Goal: Information Seeking & Learning: Learn about a topic

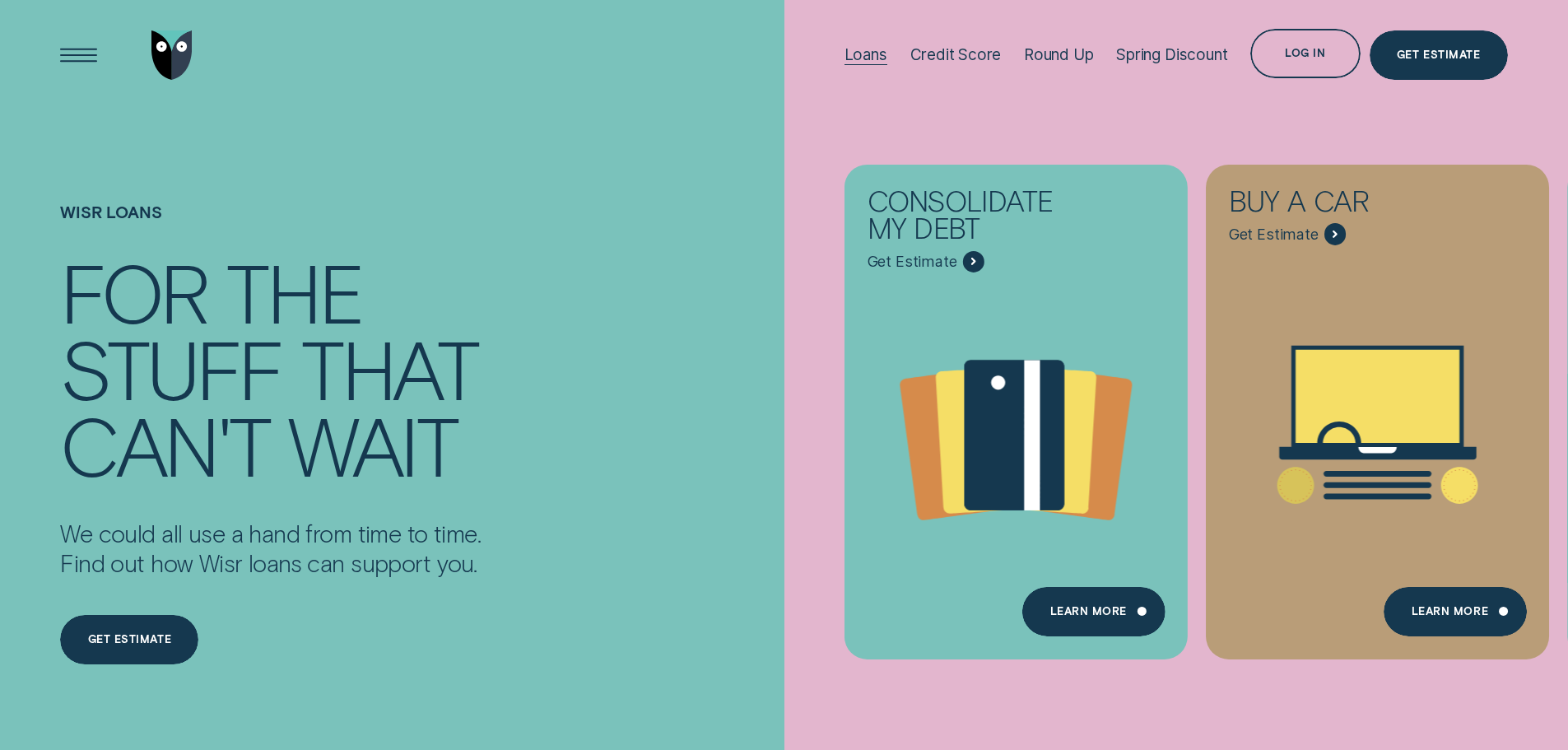
click at [854, 46] on div "Loans" at bounding box center [866, 54] width 43 height 19
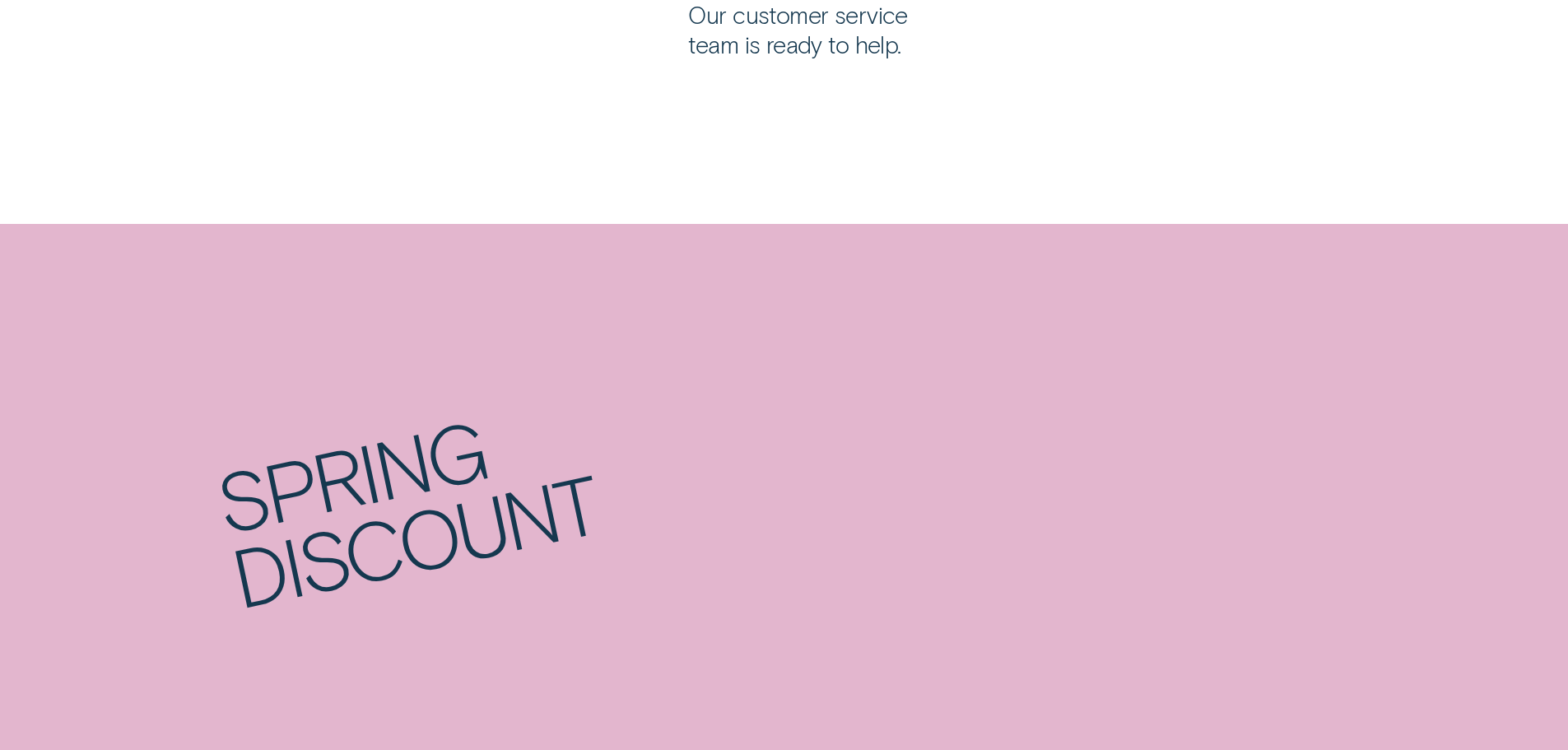
scroll to position [2555, 0]
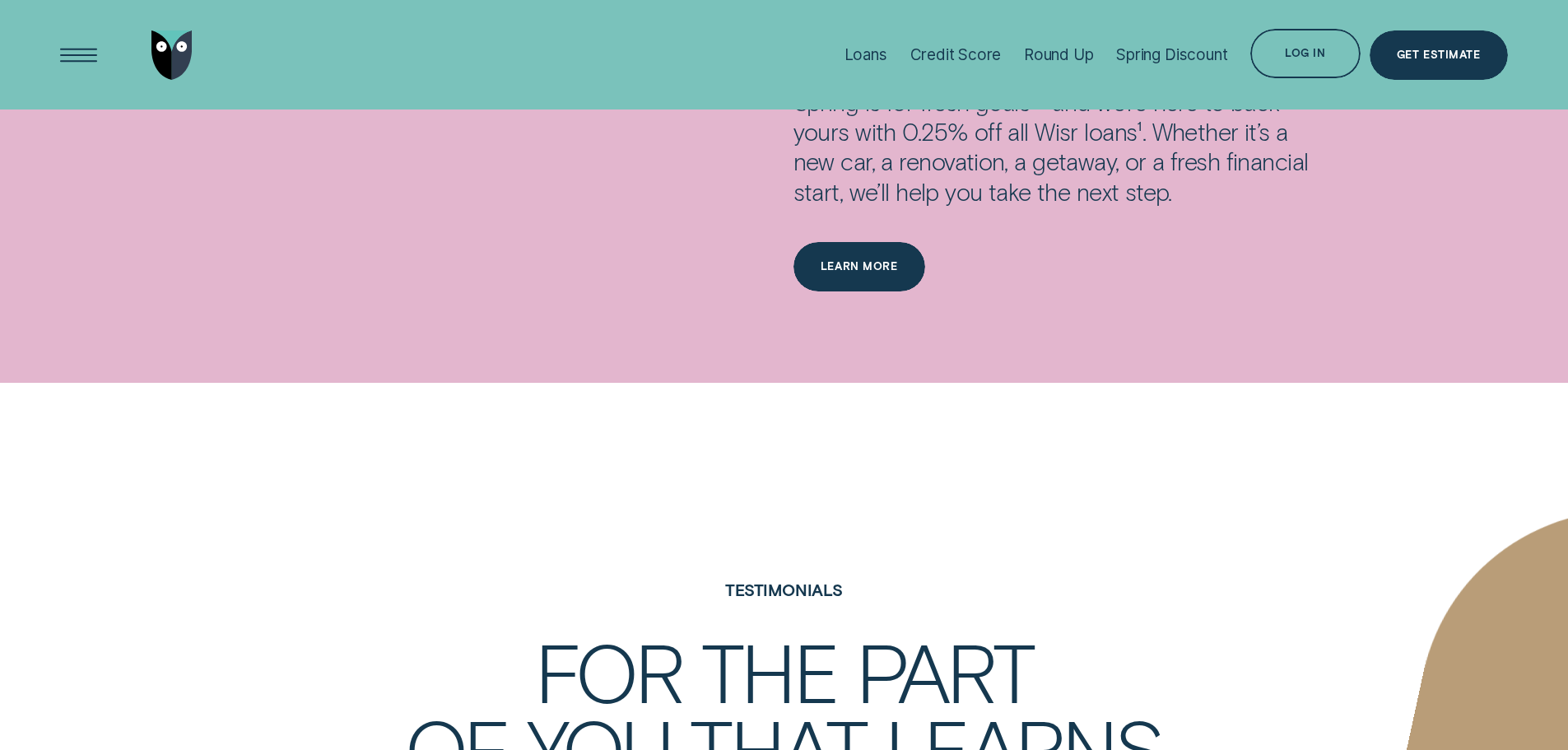
scroll to position [2802, 0]
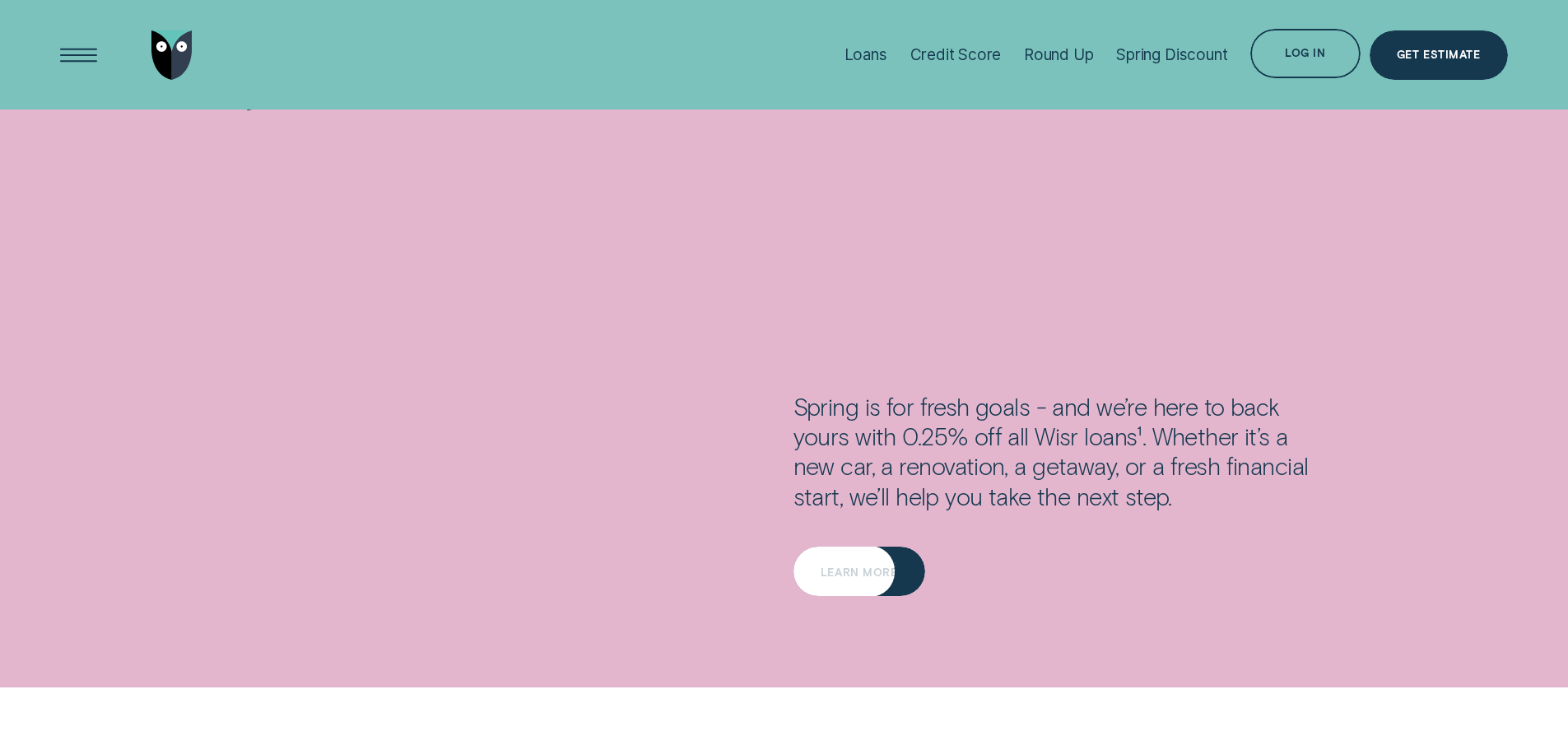
click at [849, 547] on div "Learn more" at bounding box center [859, 571] width 132 height 50
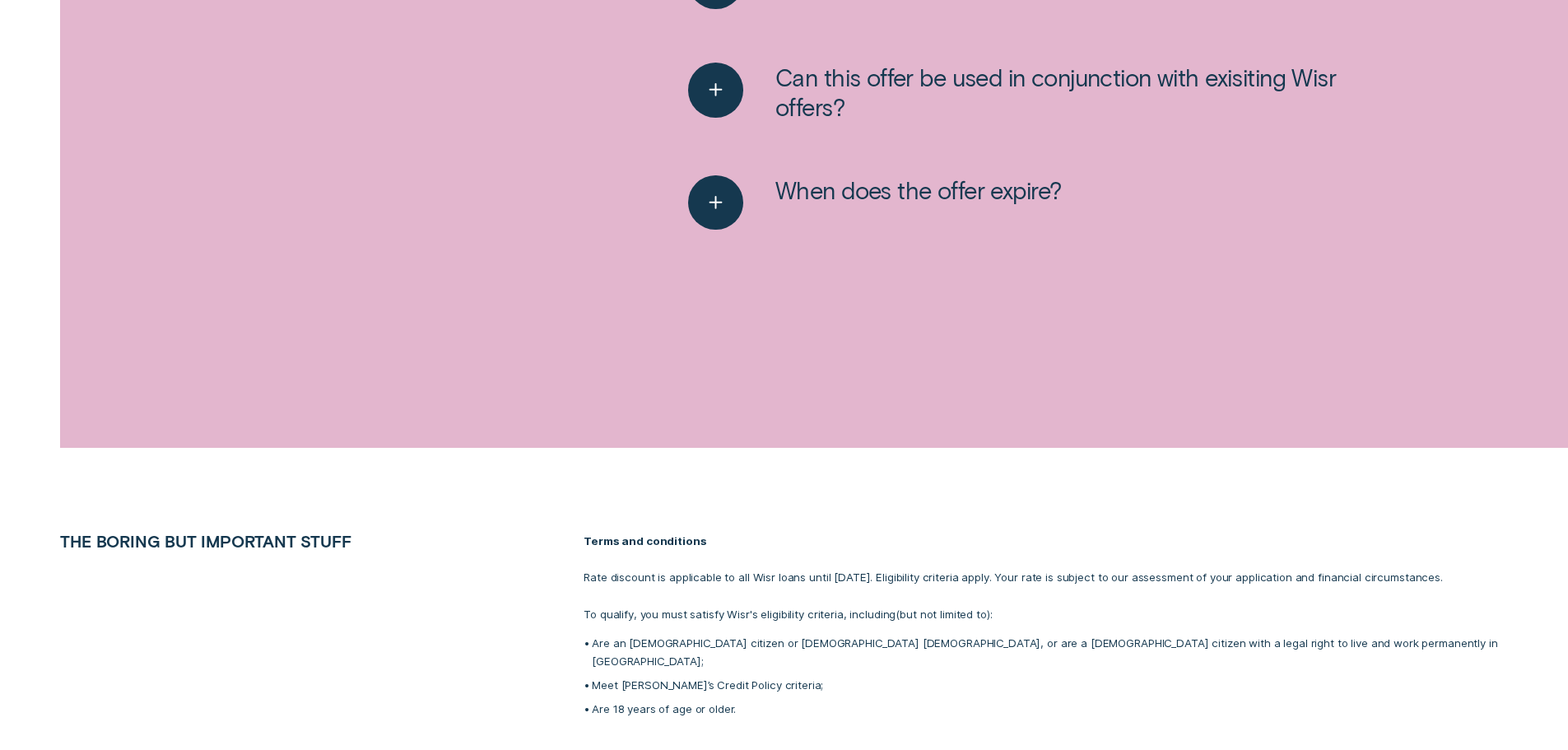
scroll to position [3294, 0]
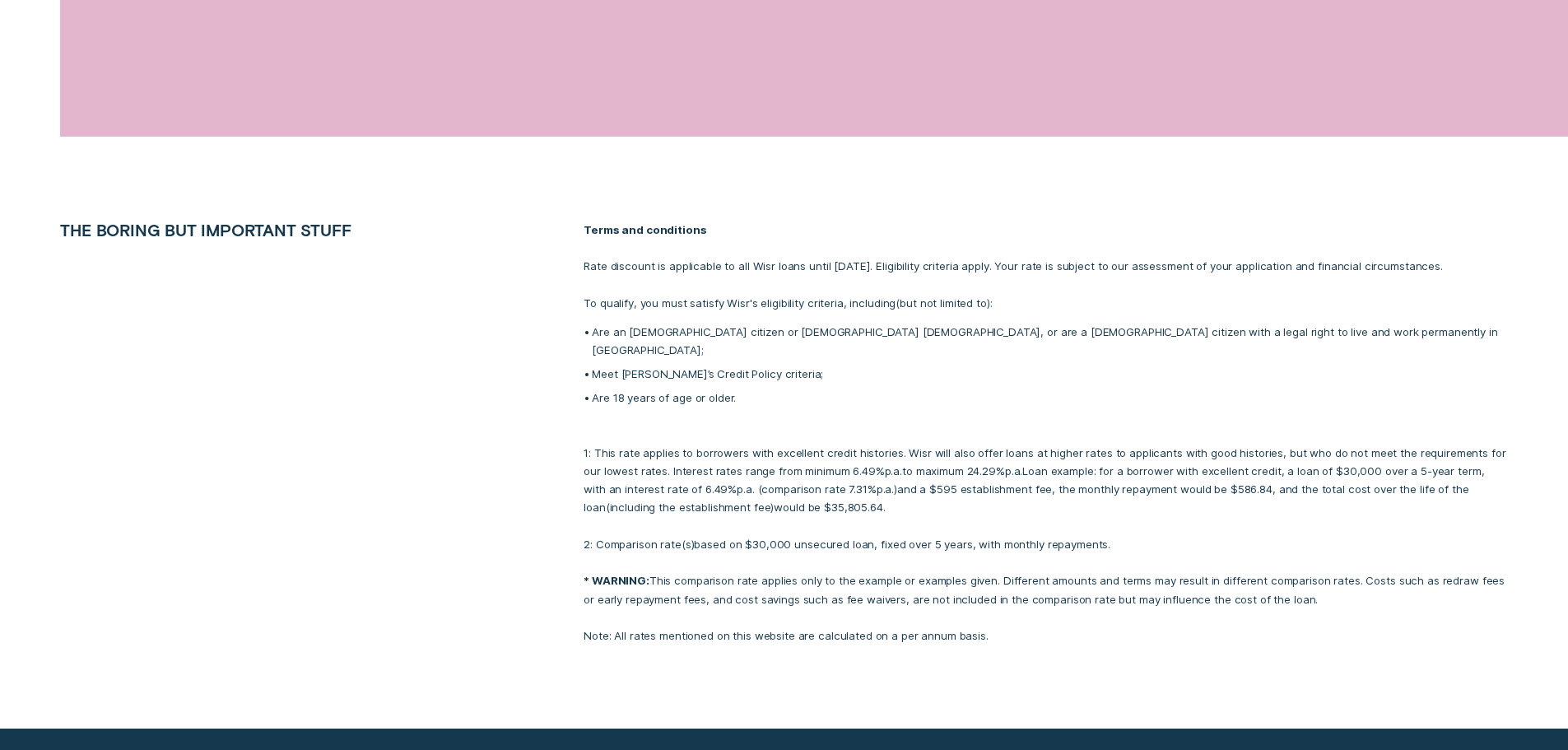
click at [814, 544] on div "Terms and conditions Rate discount is applicable to all Wisr loans until 30 Sep…" at bounding box center [1046, 433] width 942 height 424
click at [467, 668] on div at bounding box center [784, 433] width 1568 height 593
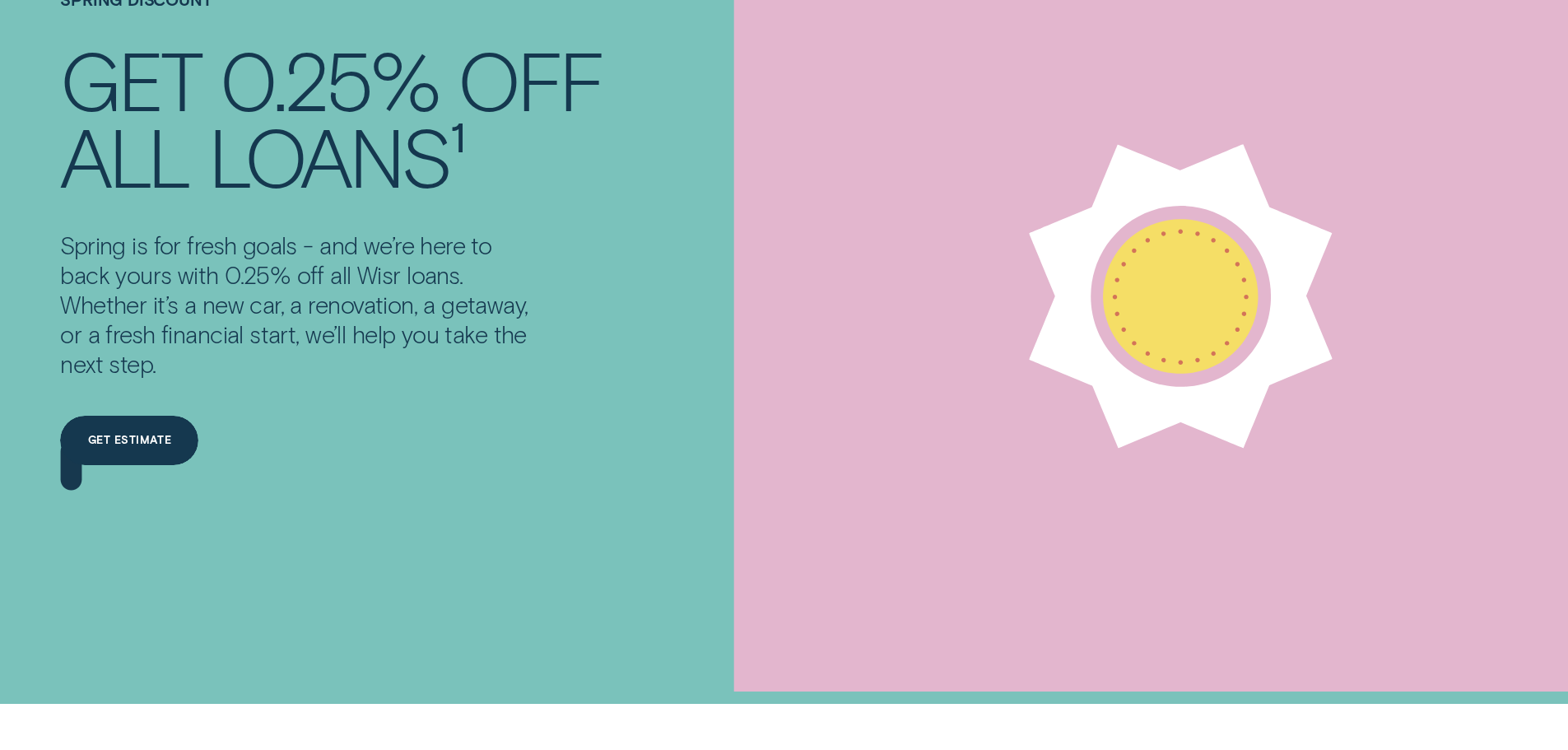
scroll to position [0, 0]
